Goal: Task Accomplishment & Management: Manage account settings

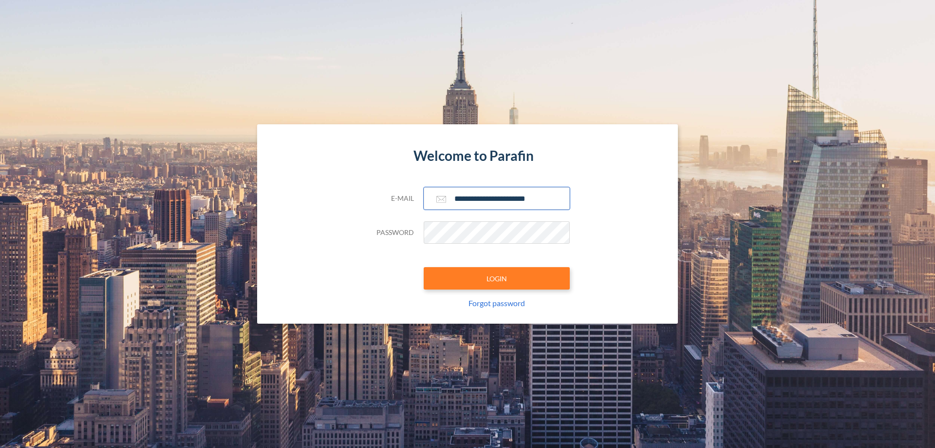
type input "**********"
click at [497, 278] on button "LOGIN" at bounding box center [497, 278] width 146 height 22
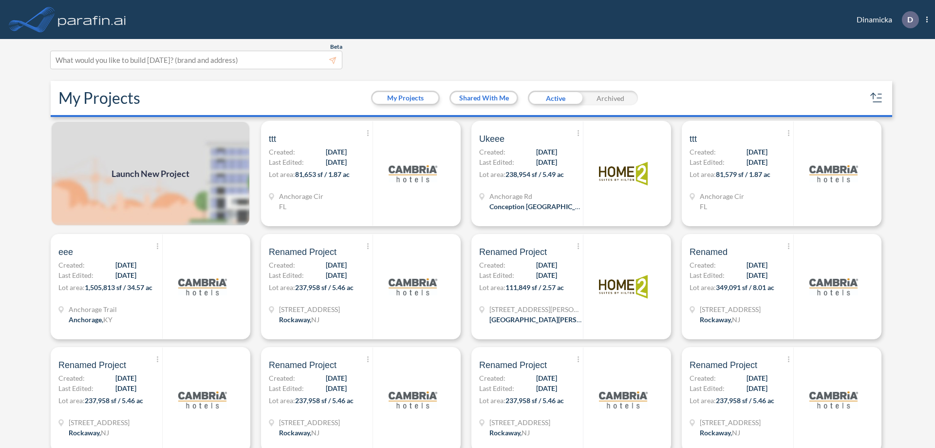
scroll to position [2, 0]
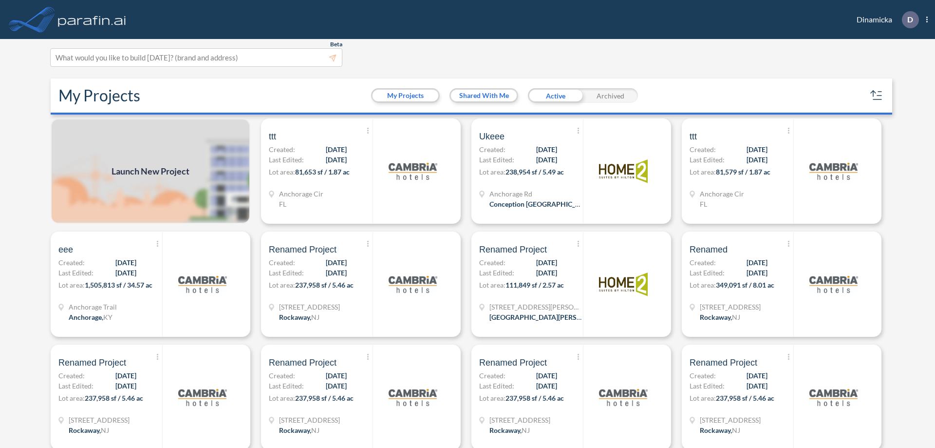
click at [610, 95] on div "Archived" at bounding box center [610, 95] width 55 height 15
